Goal: Transaction & Acquisition: Purchase product/service

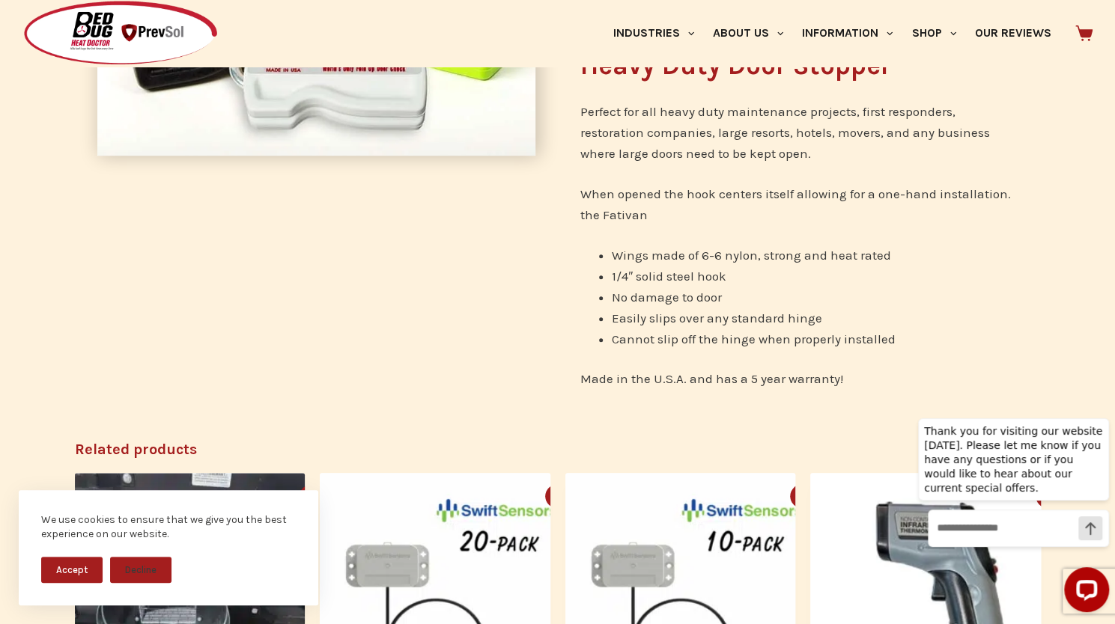
scroll to position [449, 0]
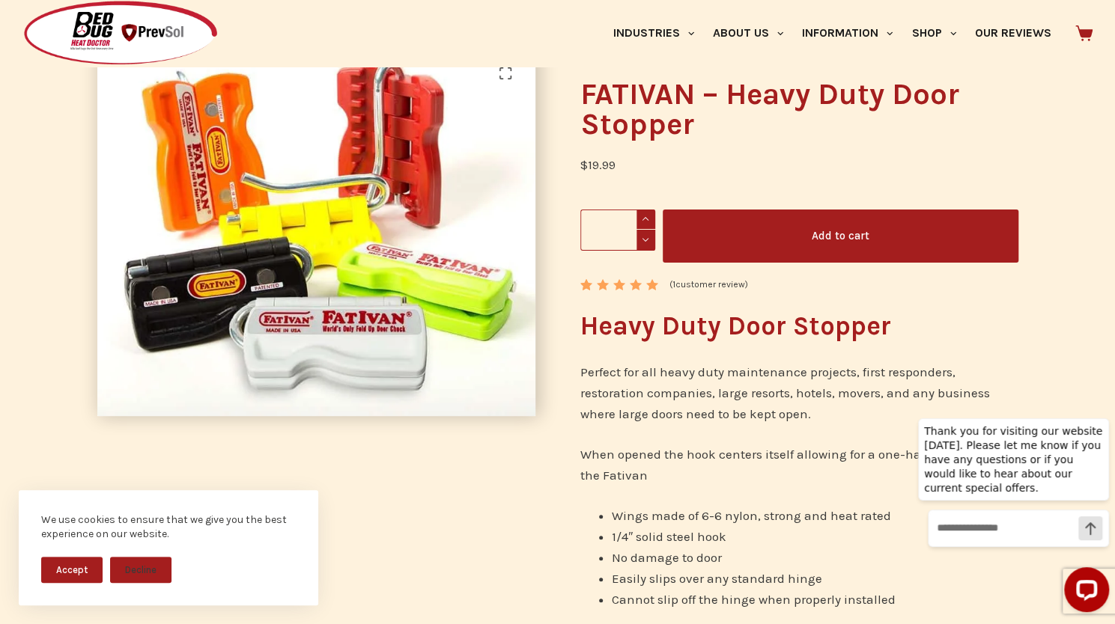
scroll to position [75, 0]
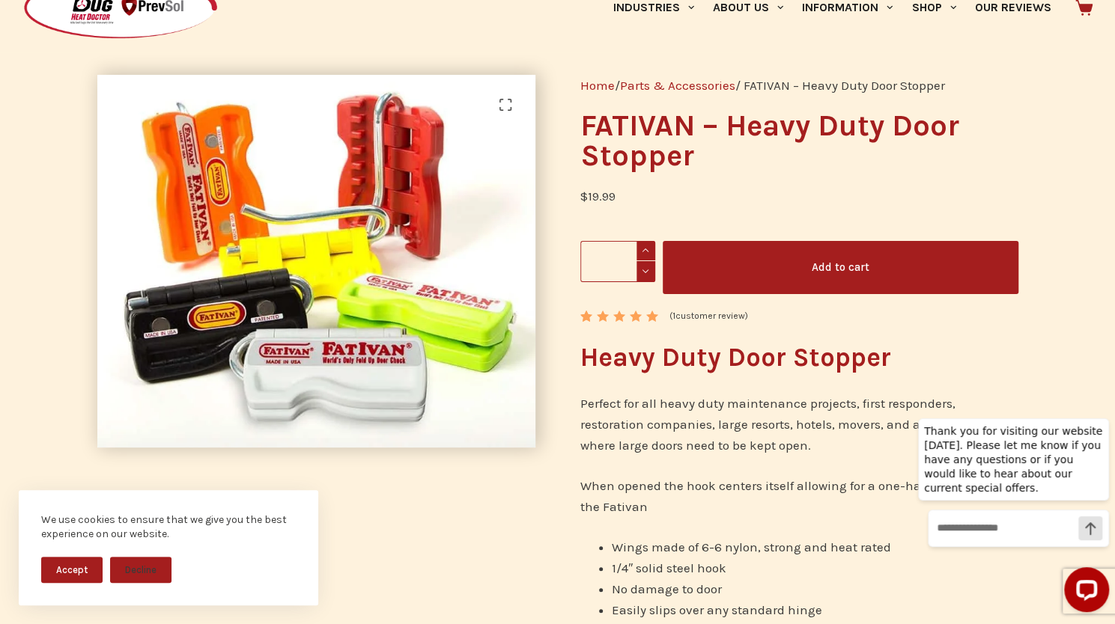
click at [67, 559] on button "Accept" at bounding box center [71, 570] width 61 height 26
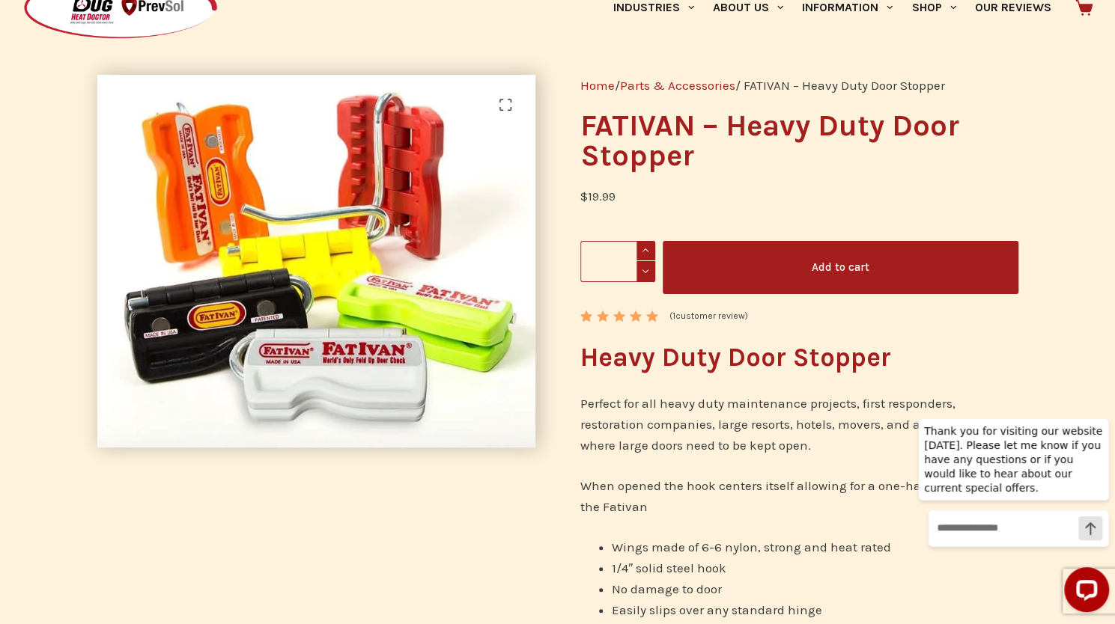
click at [796, 269] on button "Add to cart" at bounding box center [841, 267] width 356 height 53
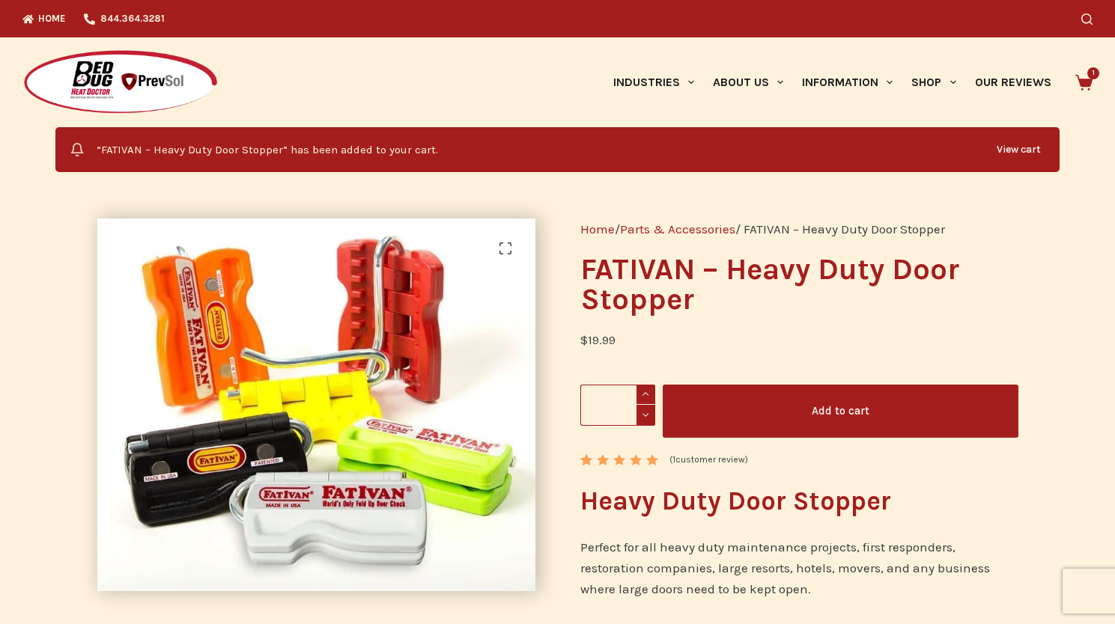
click at [1092, 82] on icon at bounding box center [1083, 83] width 17 height 16
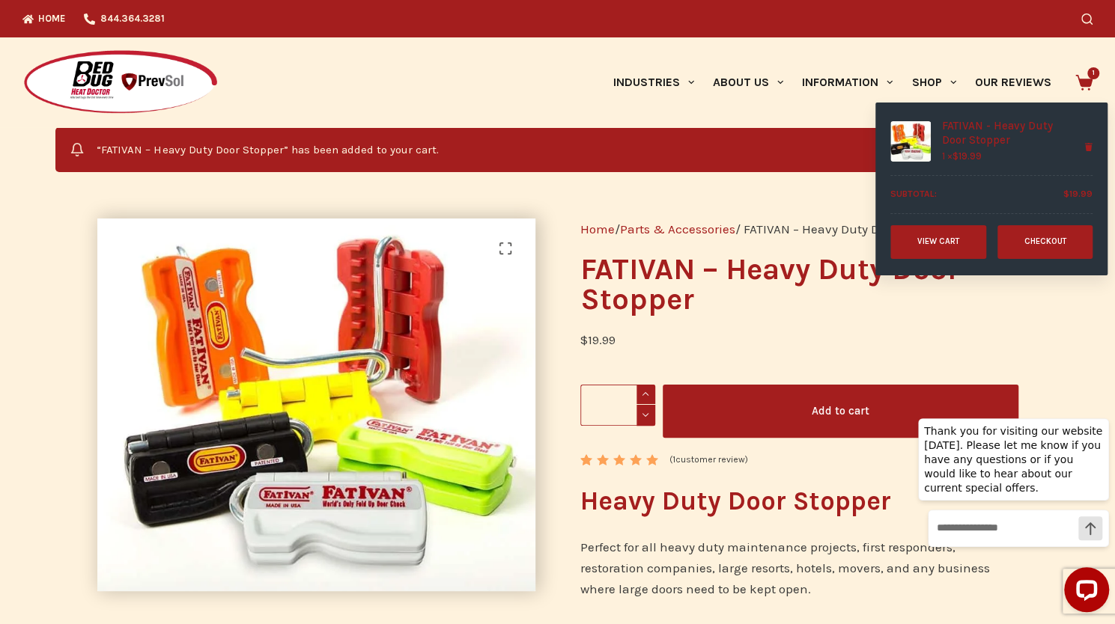
click at [958, 253] on link "View cart" at bounding box center [938, 242] width 96 height 34
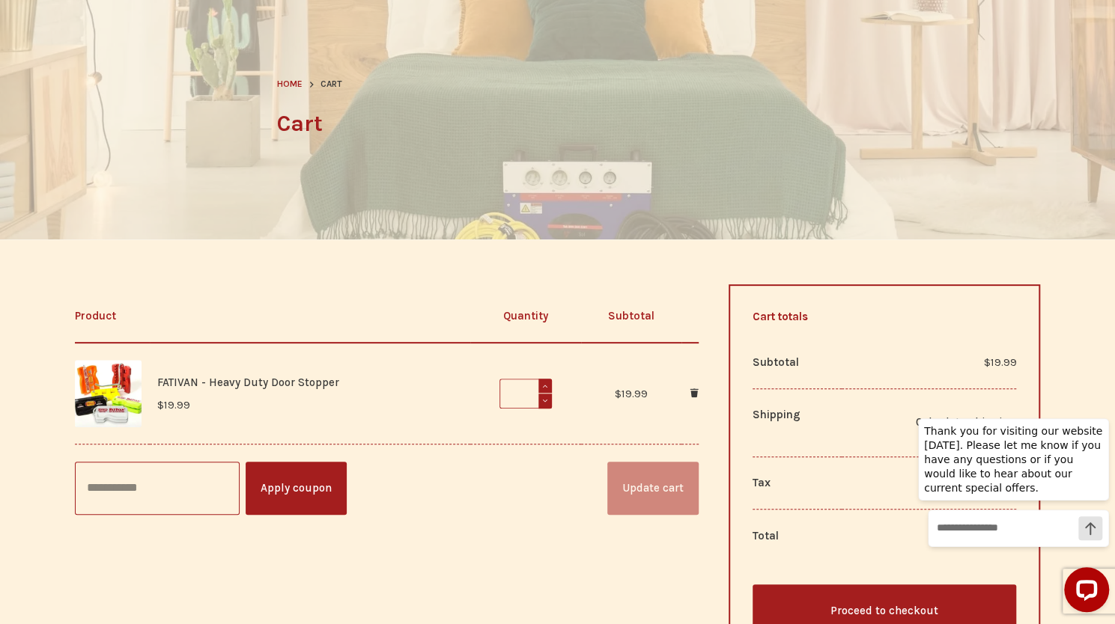
click at [922, 104] on div at bounding box center [557, 109] width 1115 height 262
click at [973, 120] on div at bounding box center [557, 109] width 1115 height 262
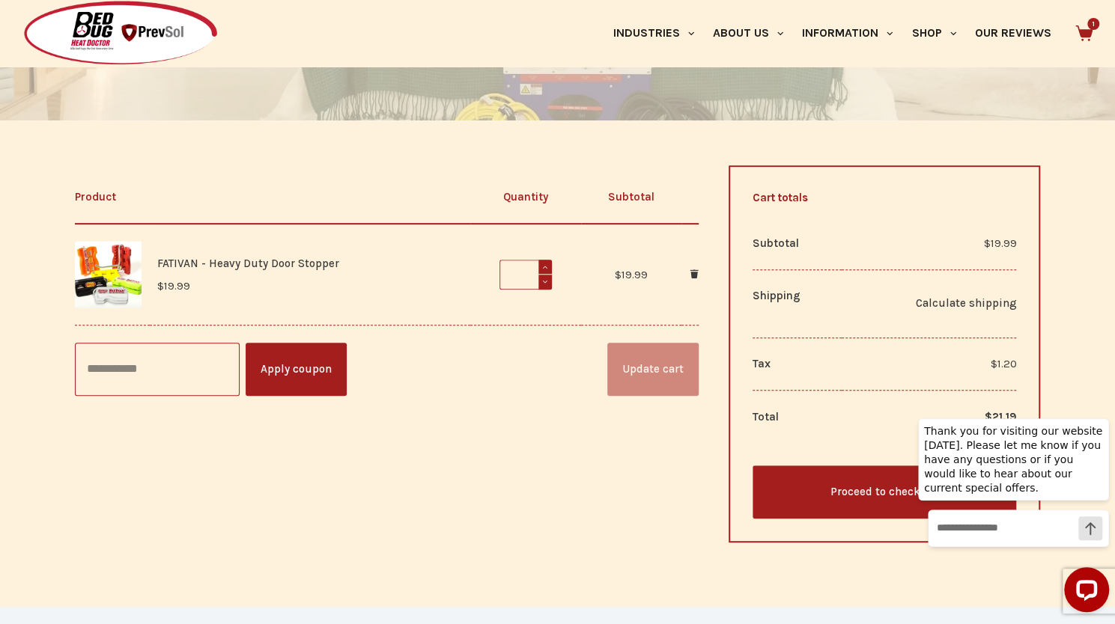
scroll to position [225, 0]
